Goal: Information Seeking & Learning: Learn about a topic

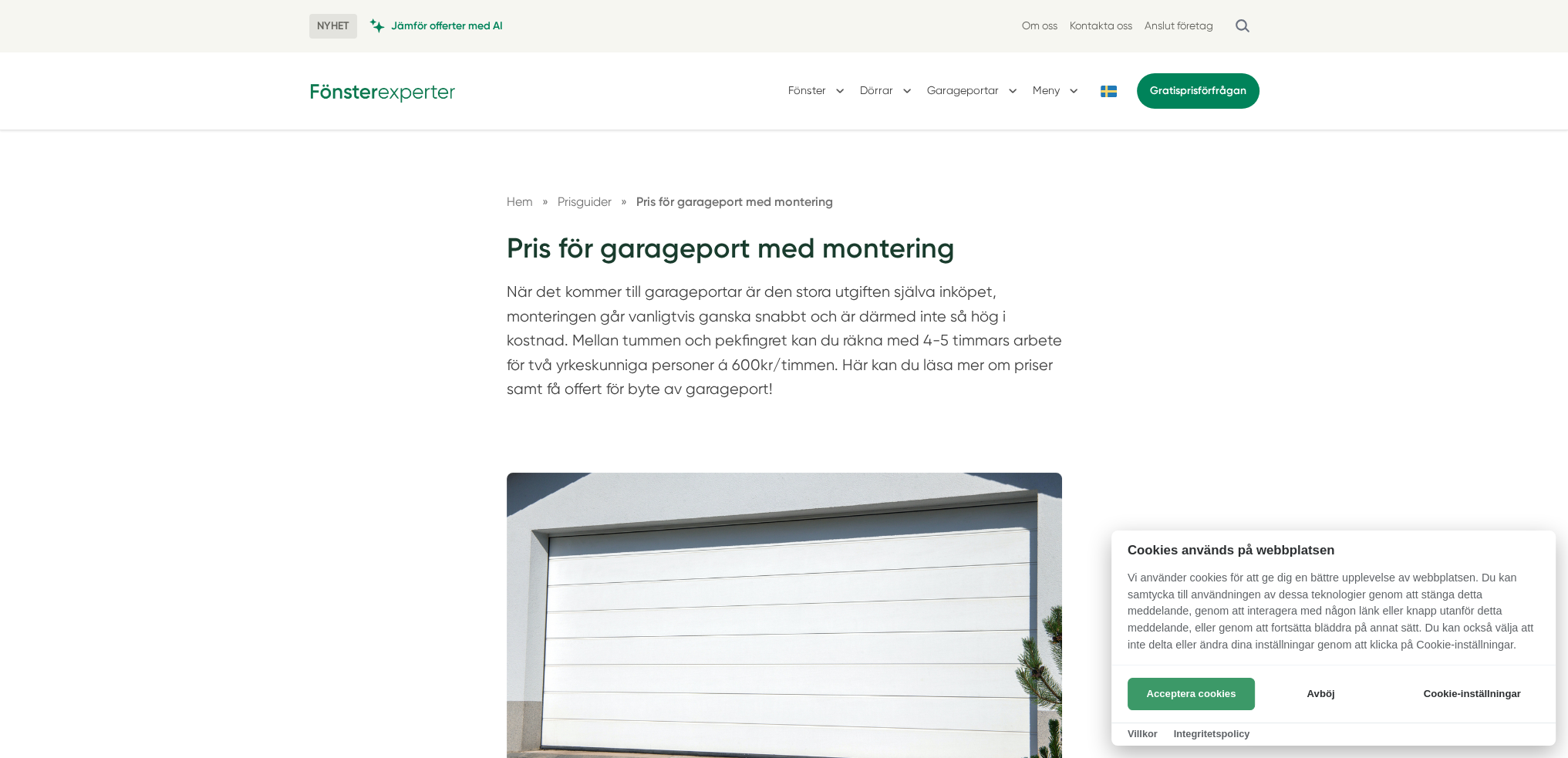
click at [1209, 701] on button "Acceptera cookies" at bounding box center [1191, 693] width 127 height 32
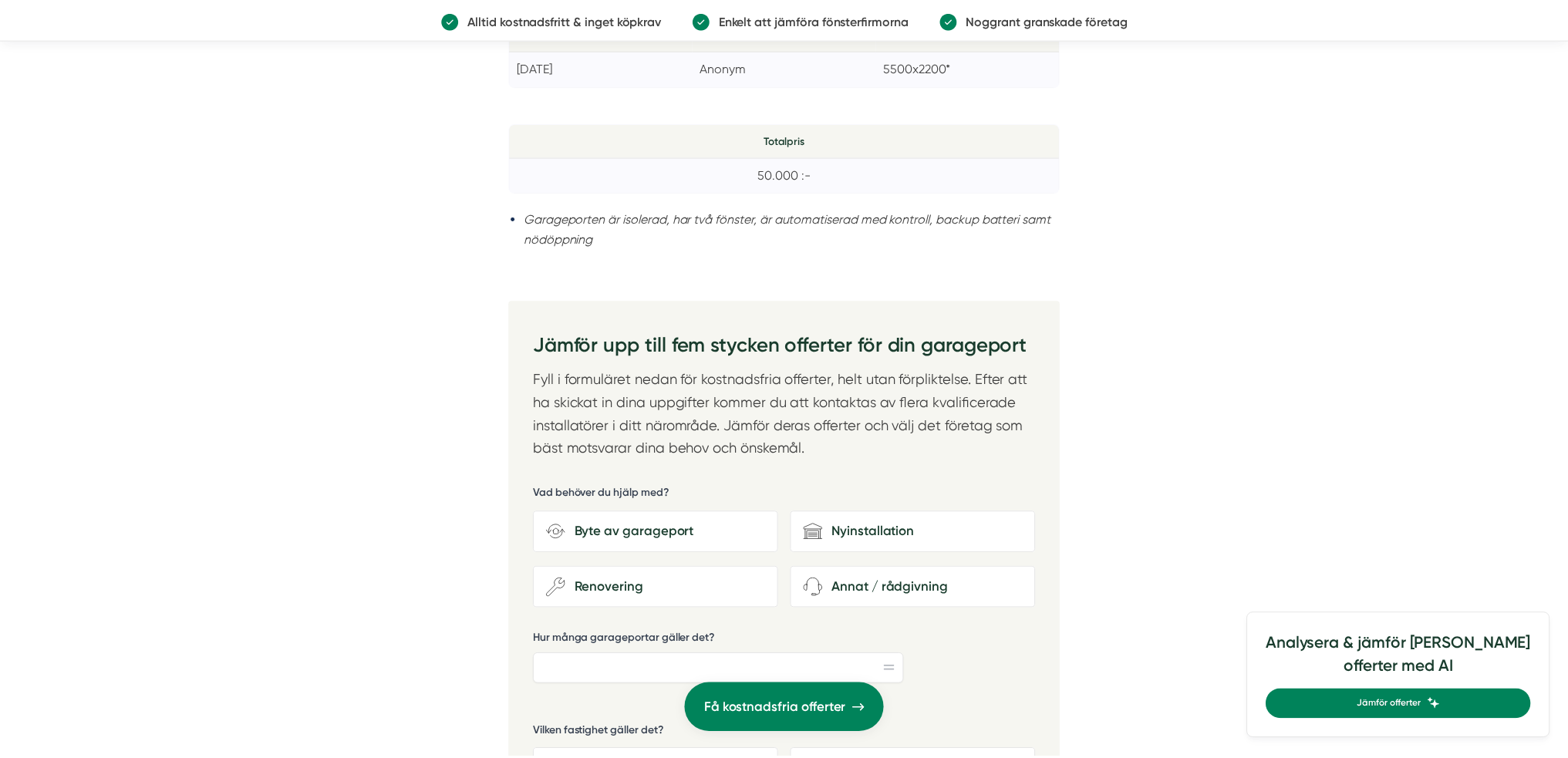
scroll to position [2776, 0]
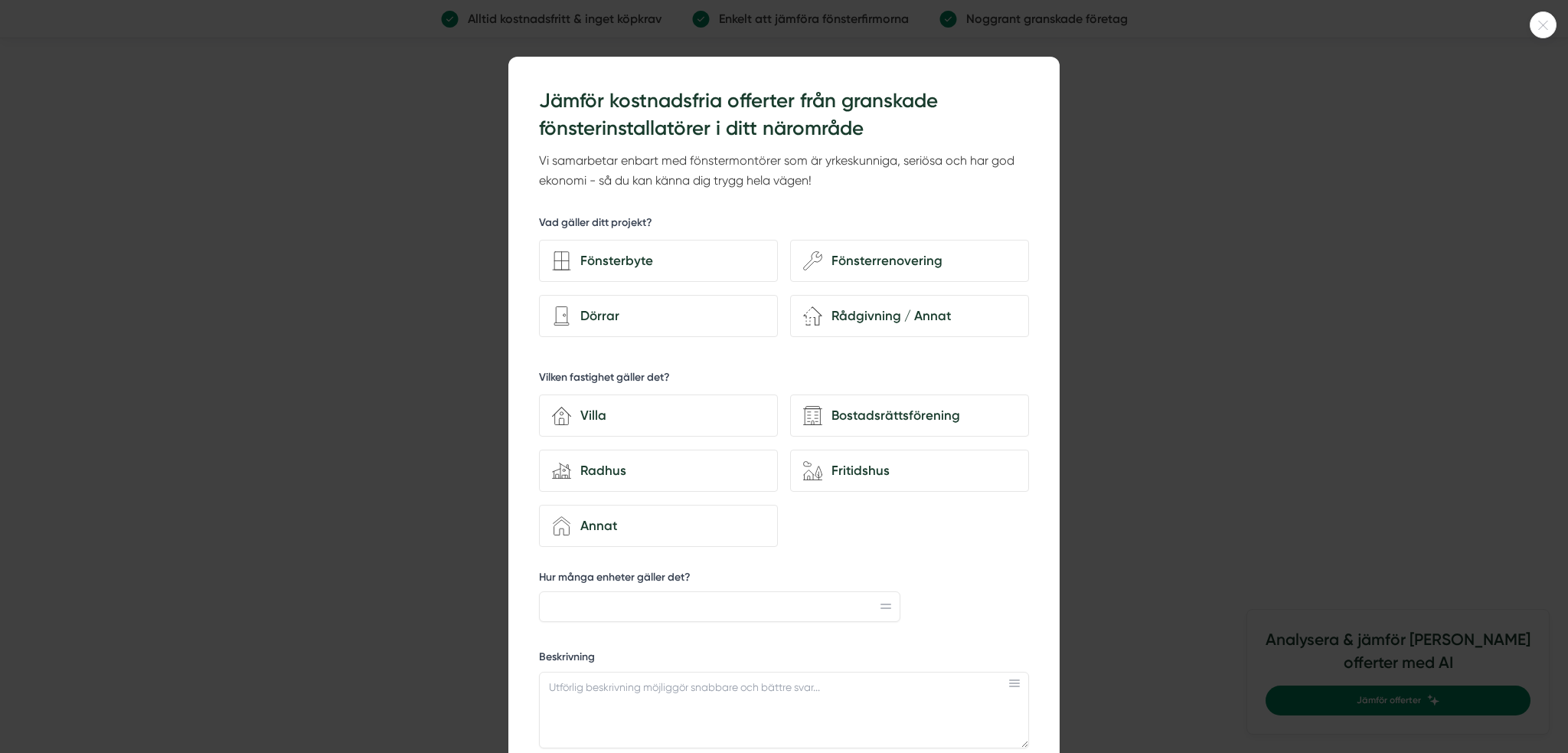
click at [1262, 447] on div at bounding box center [784, 376] width 1568 height 753
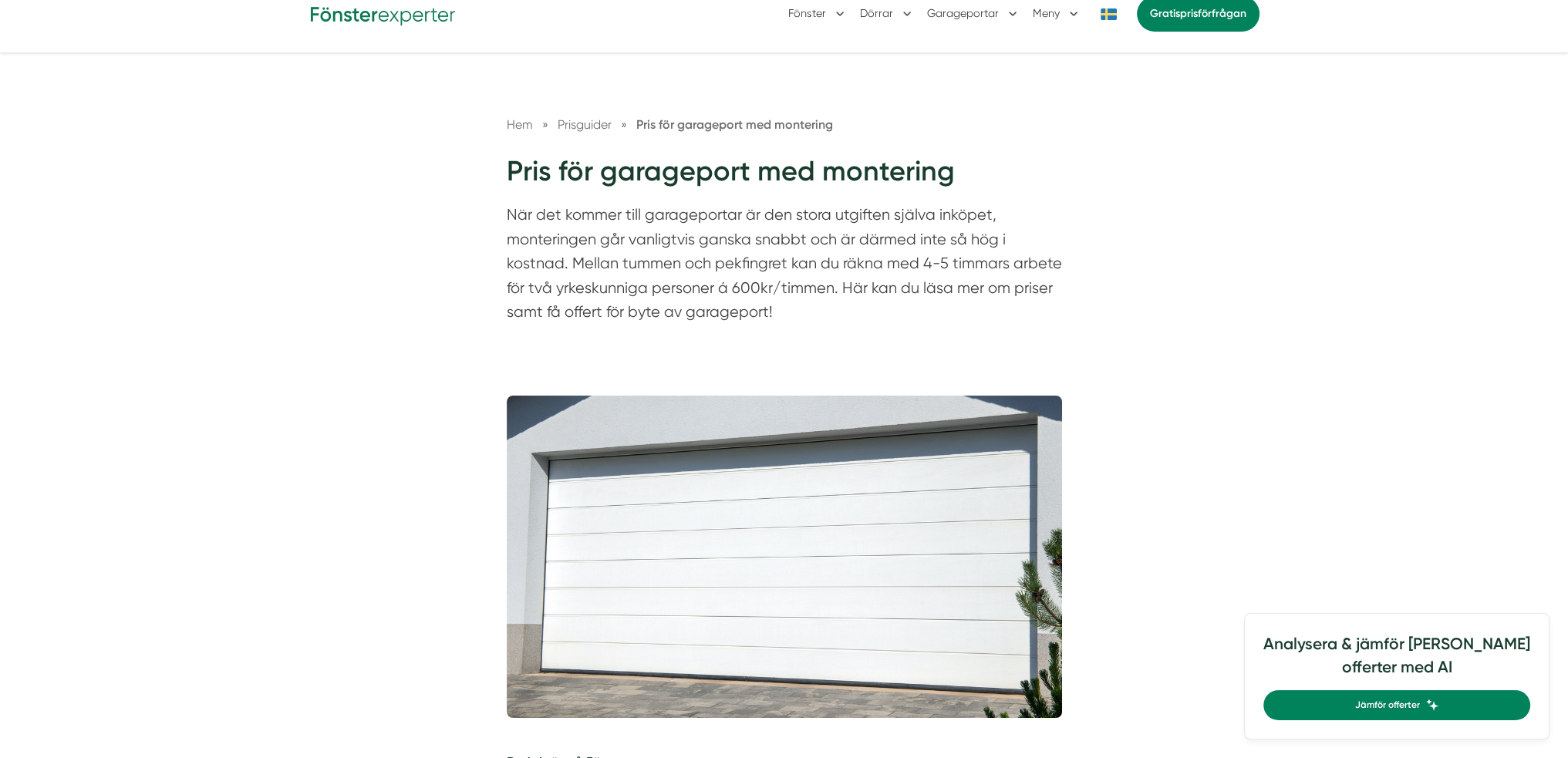
scroll to position [0, 0]
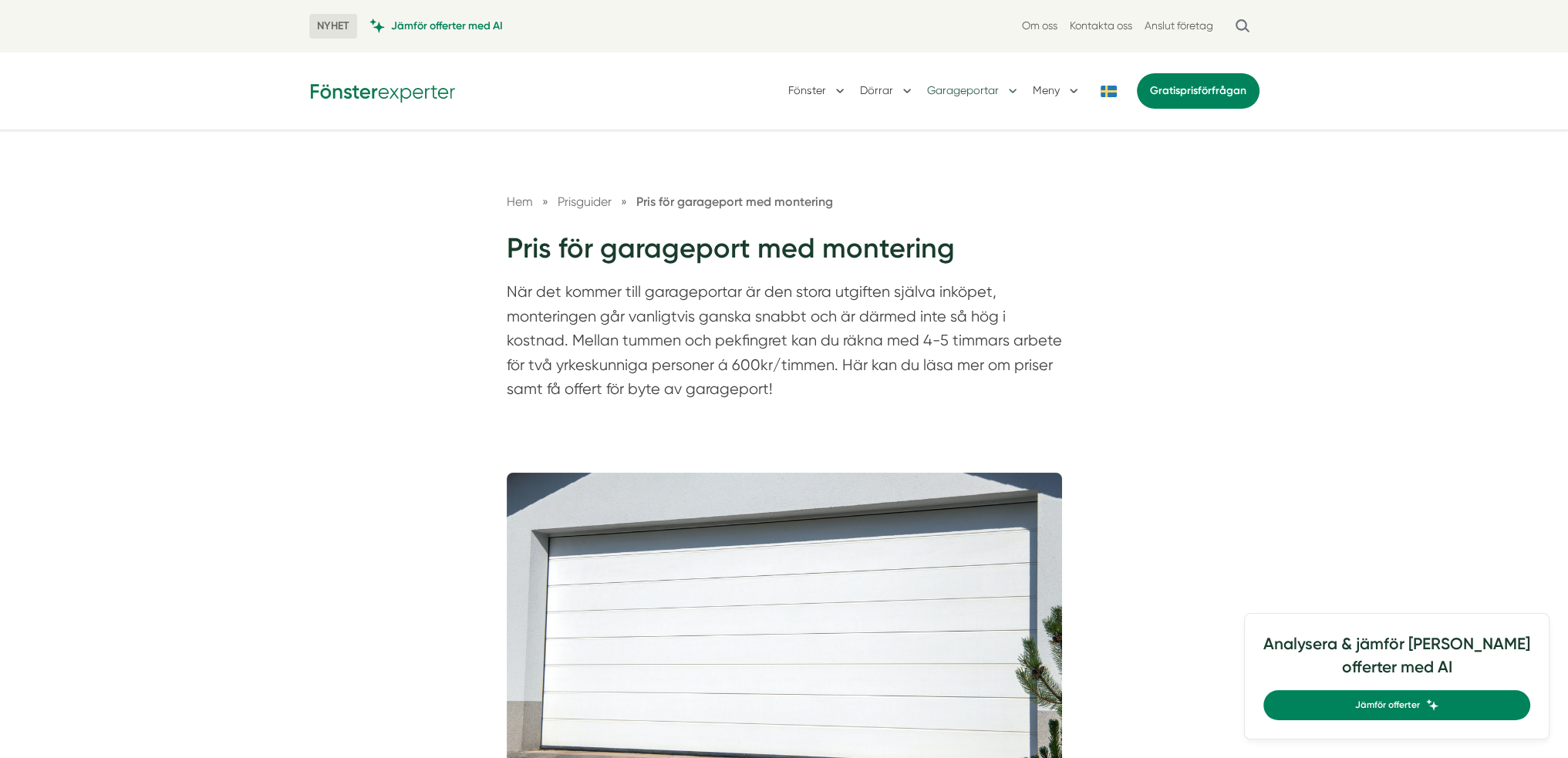
click at [972, 89] on button "Garageportar" at bounding box center [974, 91] width 93 height 40
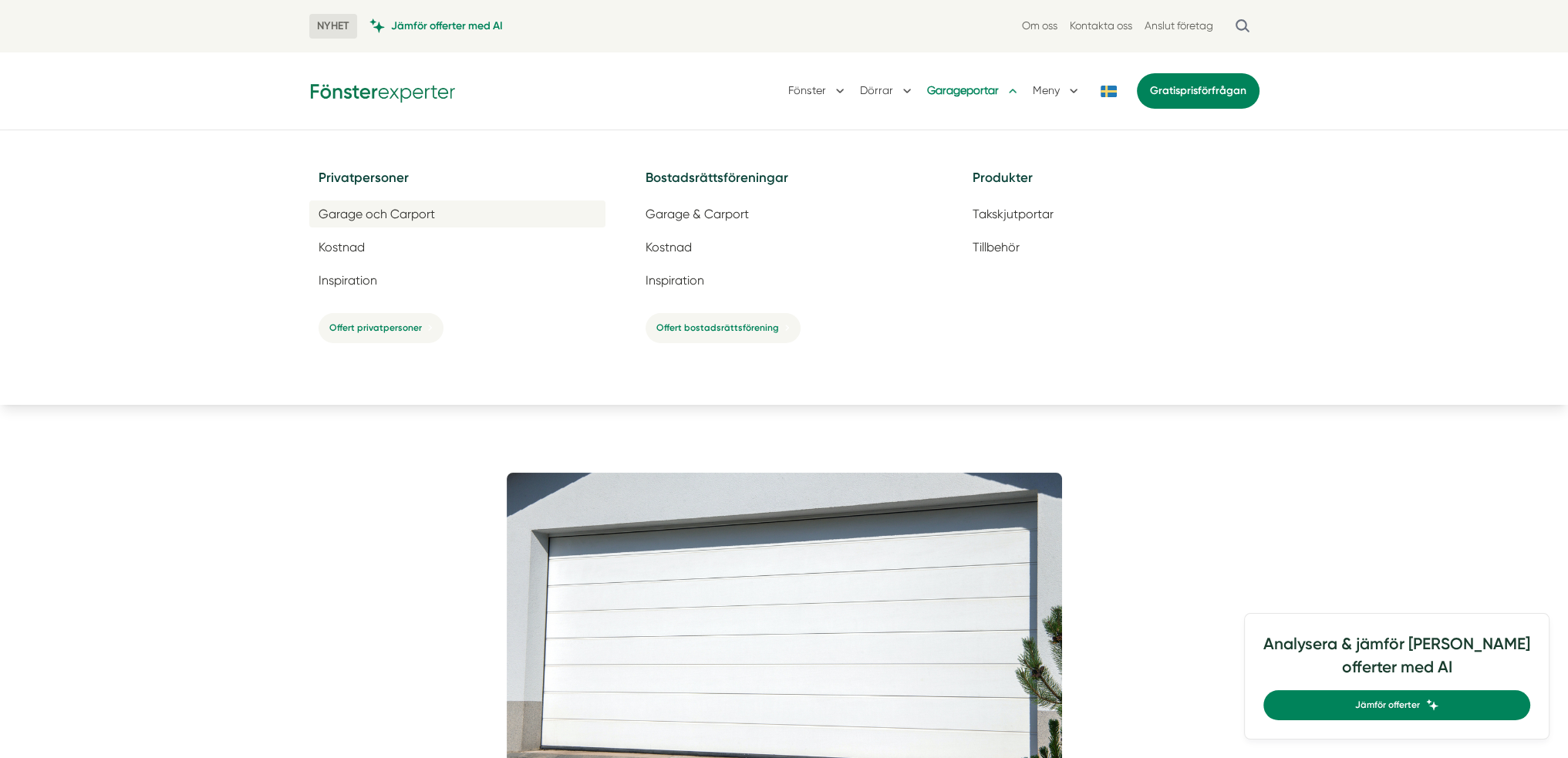
click at [355, 215] on span "Garage och Carport" at bounding box center [376, 214] width 116 height 15
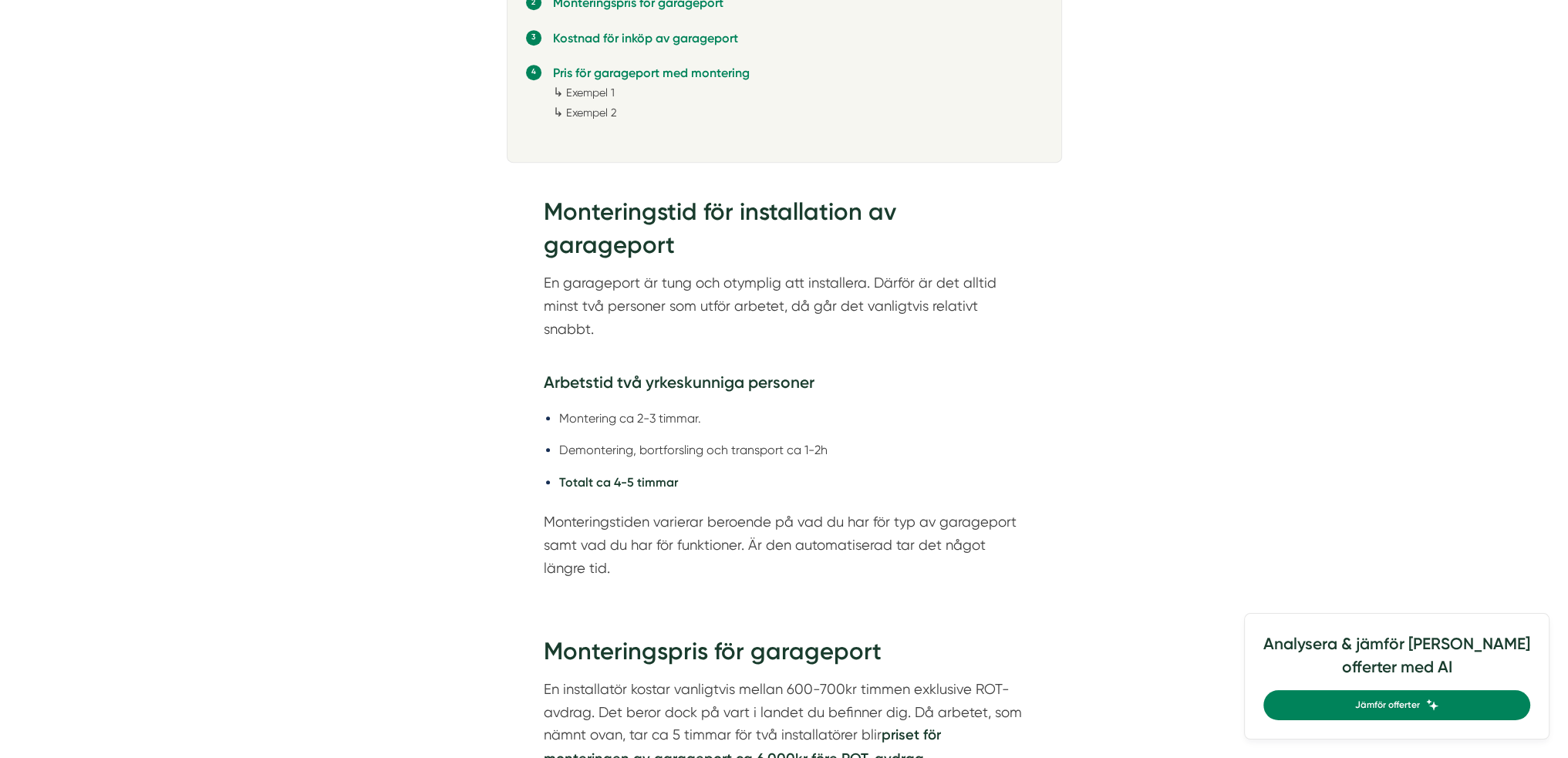
scroll to position [694, 0]
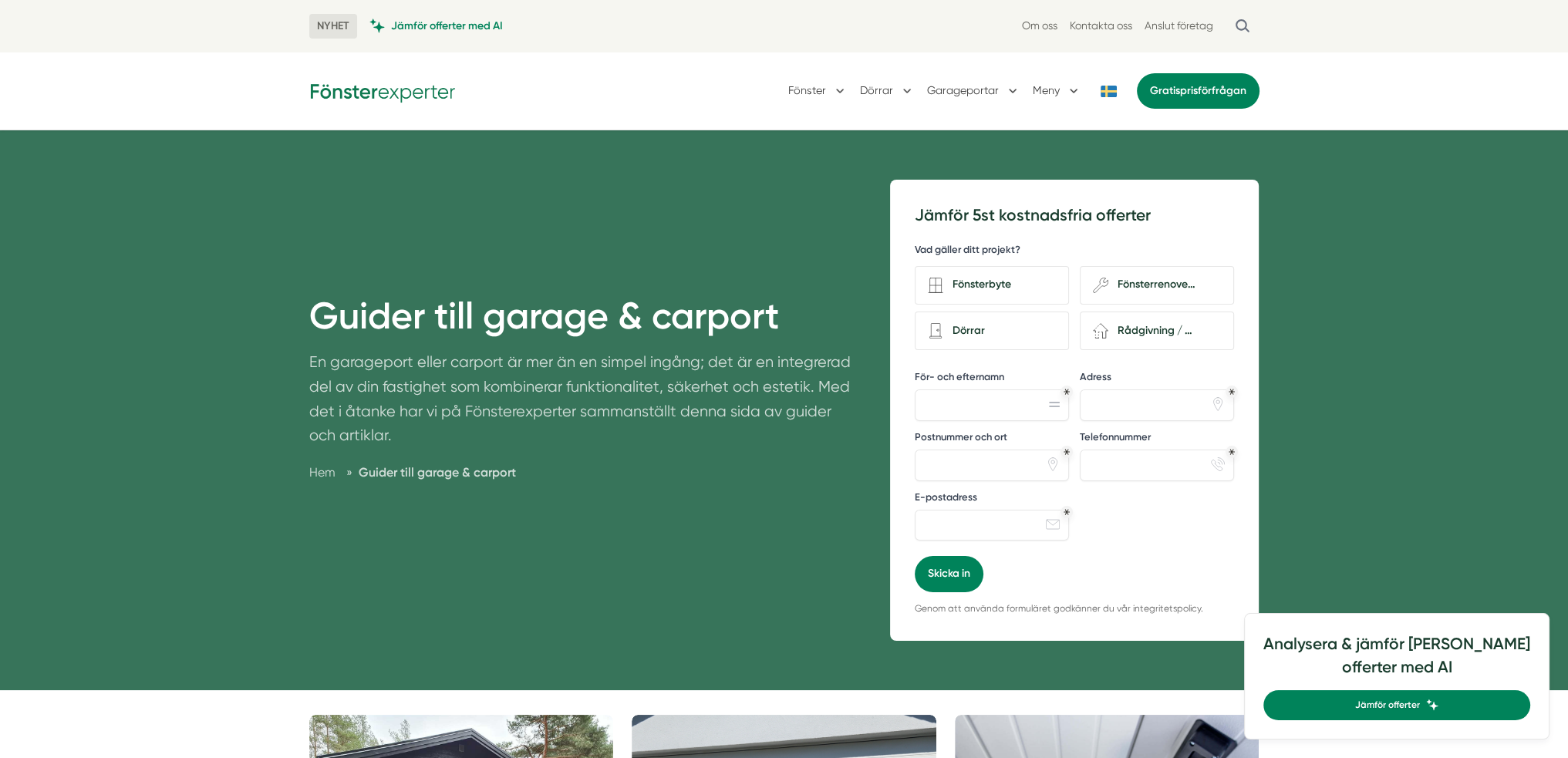
click at [1400, 382] on div "Guider till garage & carport En garageport eller carport är mer än en simpel in…" at bounding box center [784, 410] width 1568 height 560
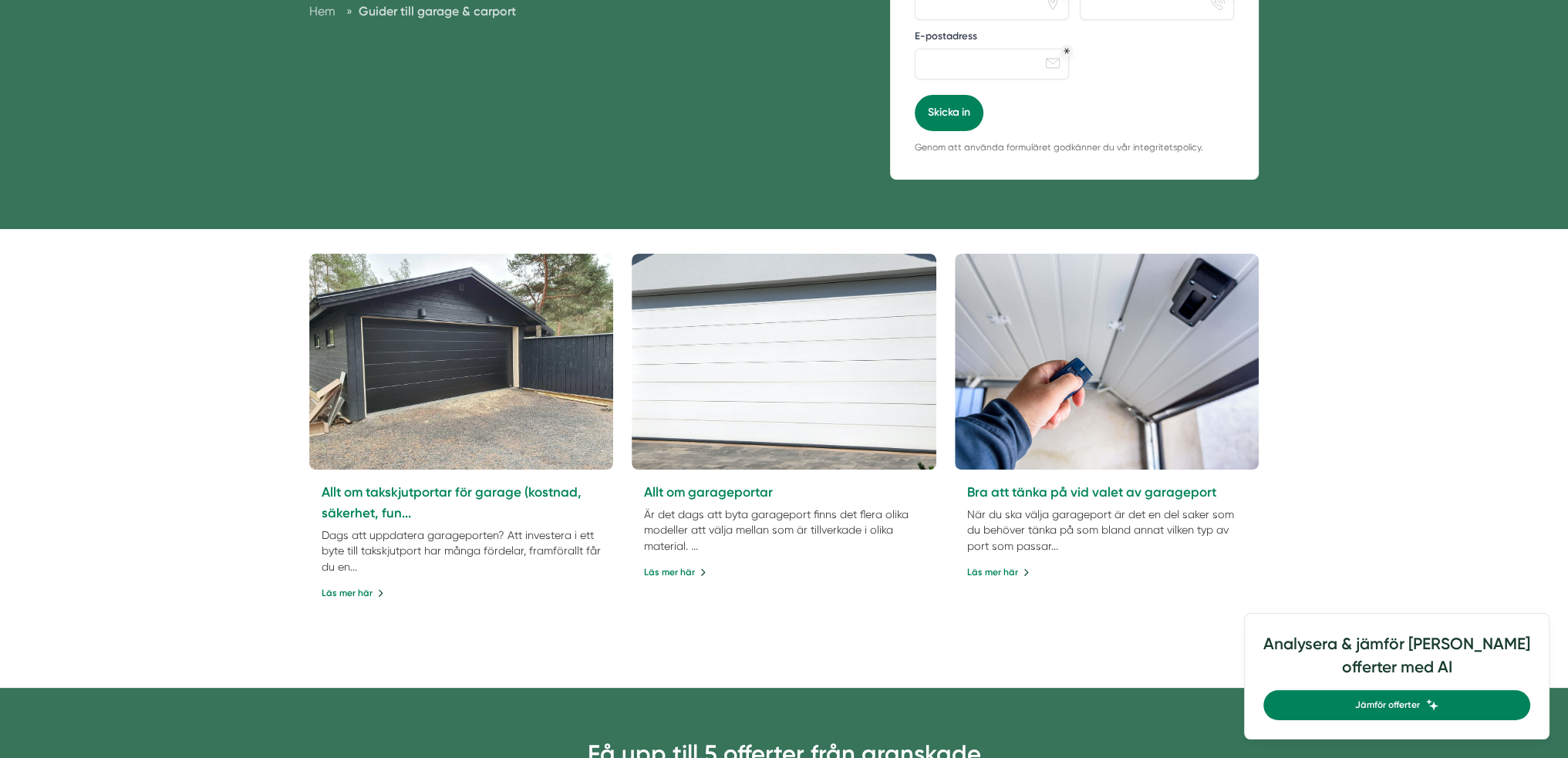
scroll to position [462, 0]
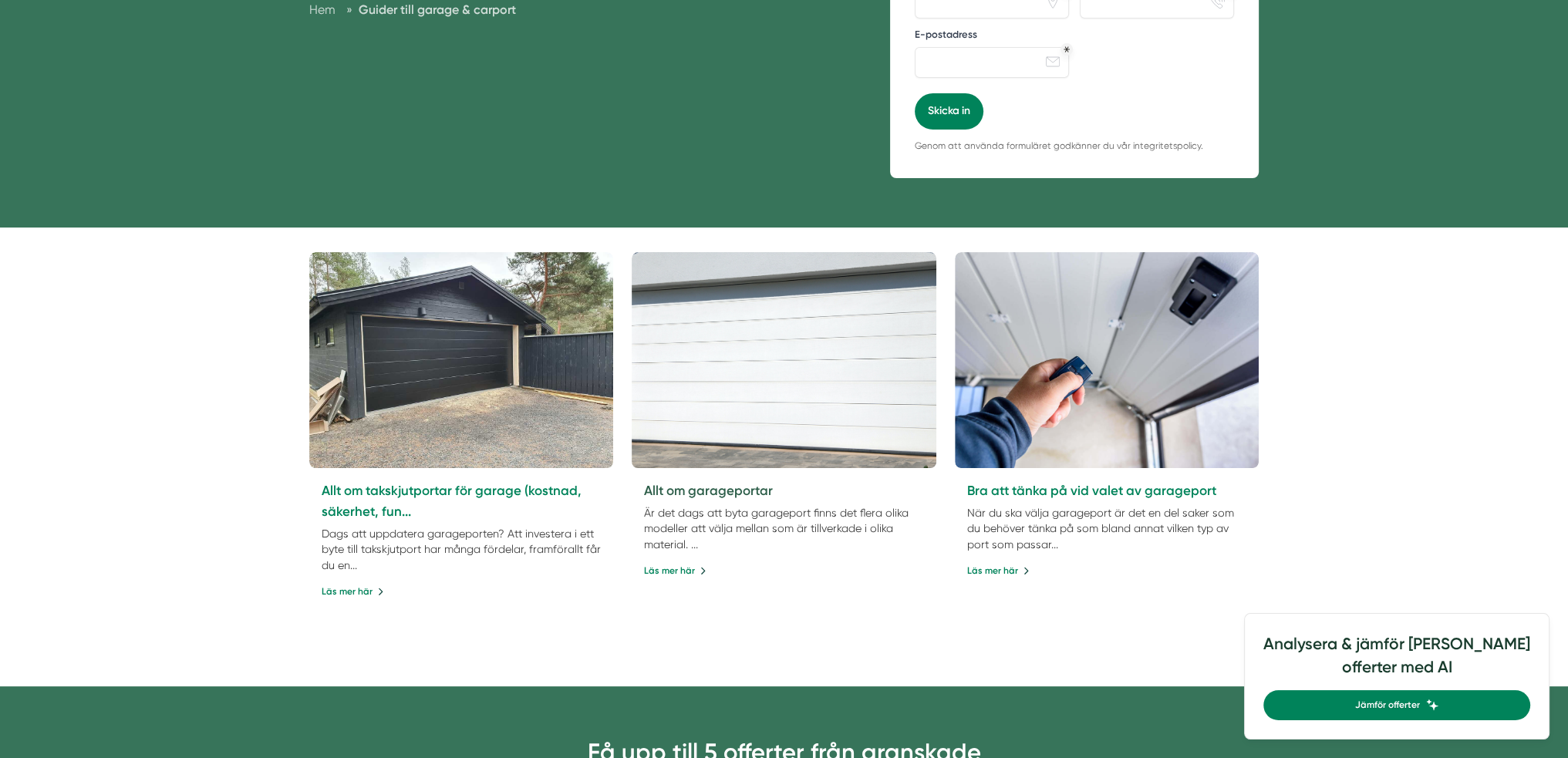
click at [737, 487] on link "Allt om garageportar" at bounding box center [709, 490] width 129 height 16
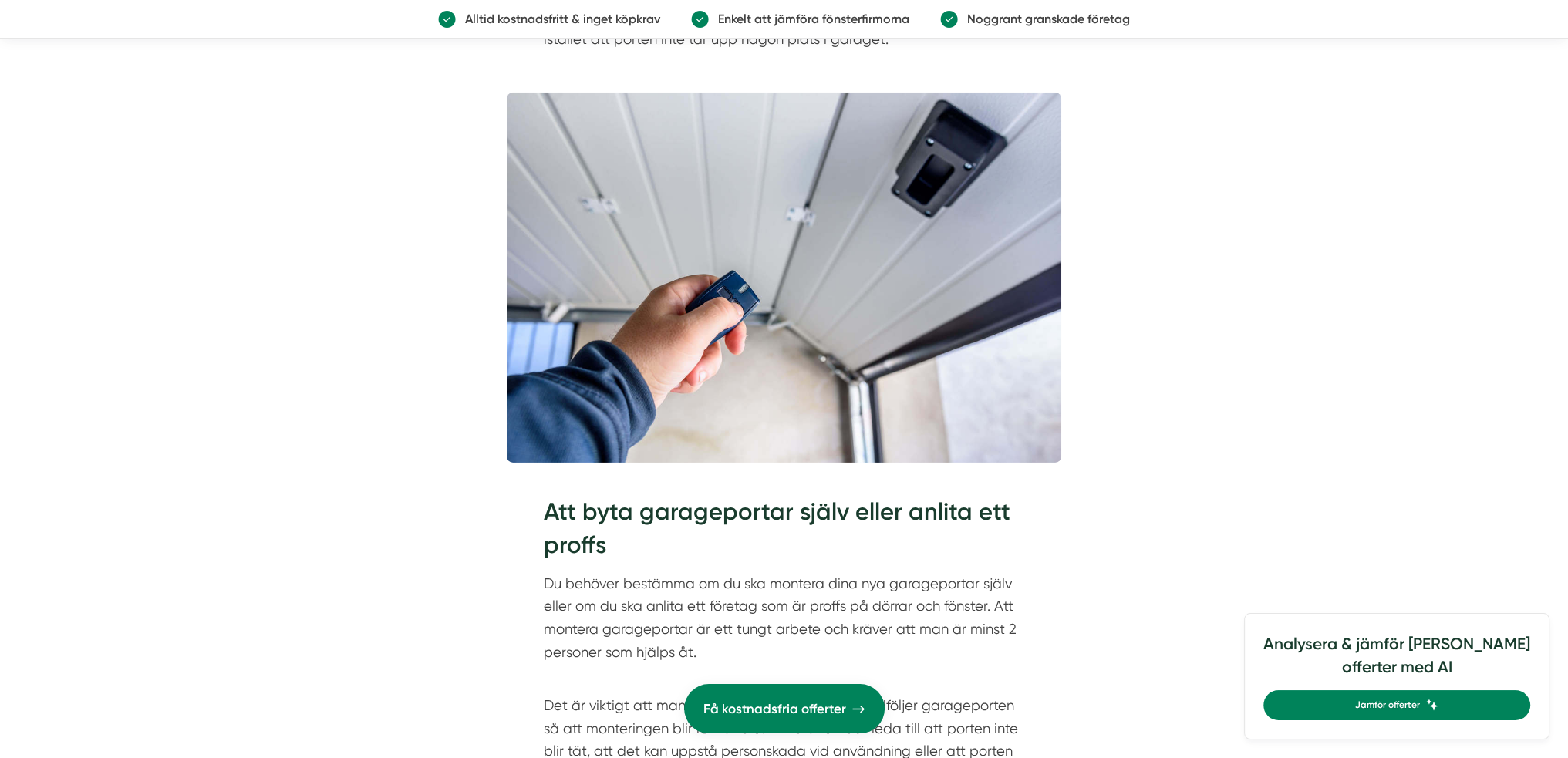
scroll to position [6709, 0]
